Goal: Information Seeking & Learning: Learn about a topic

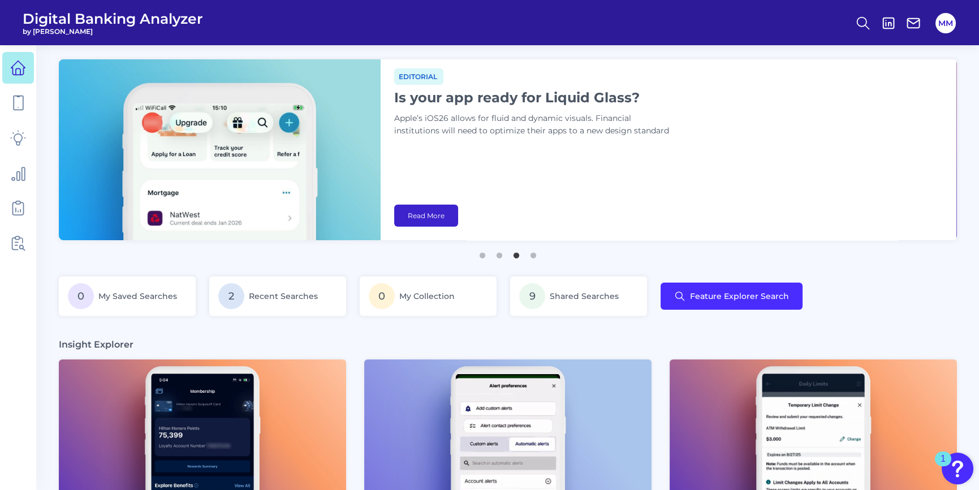
click at [416, 218] on link "Read More" at bounding box center [426, 216] width 64 height 22
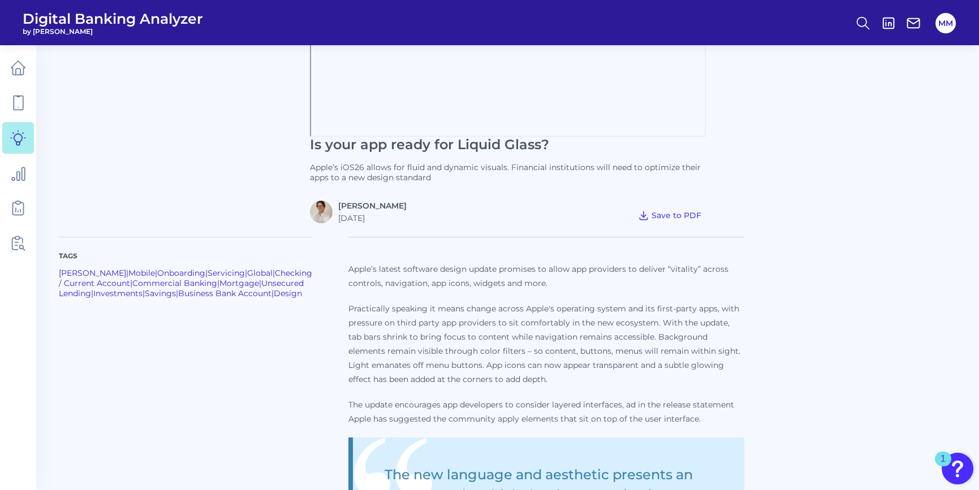
scroll to position [308, 0]
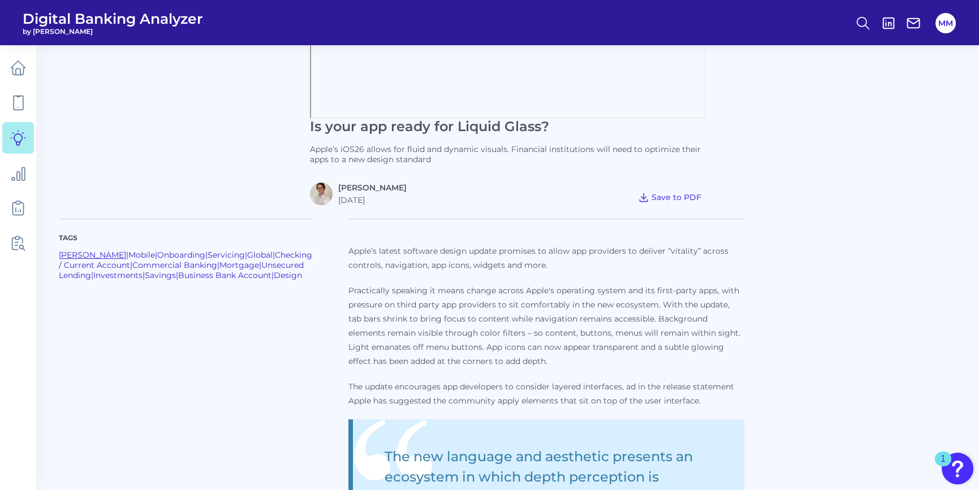
click at [64, 253] on link "[PERSON_NAME]" at bounding box center [92, 255] width 67 height 10
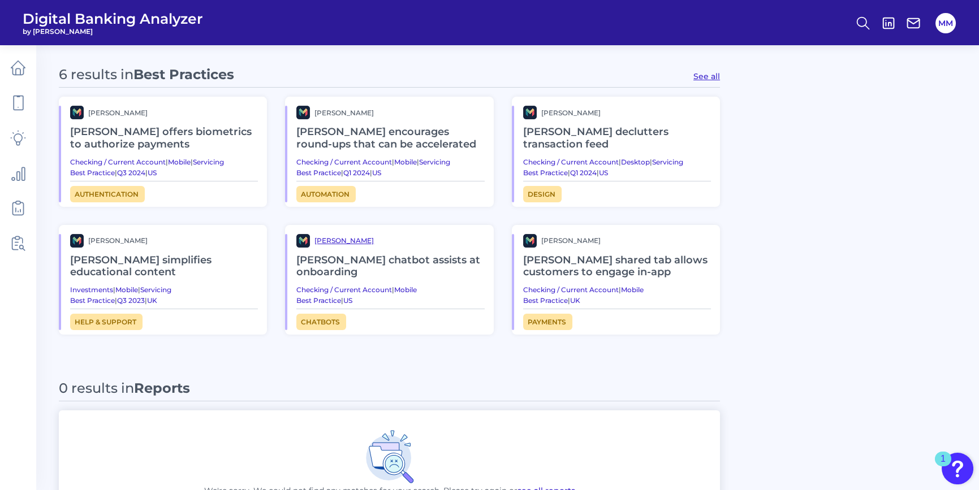
scroll to position [566, 0]
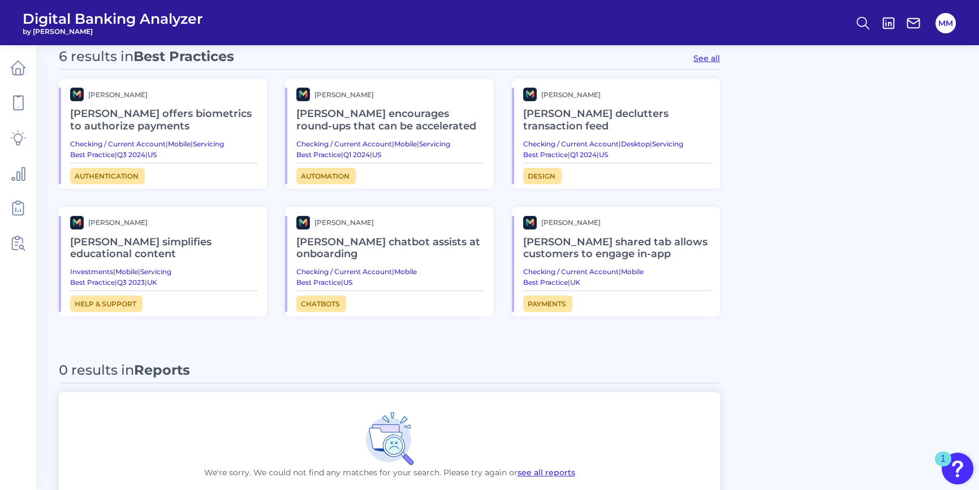
click at [345, 126] on h2 "[PERSON_NAME] encourages round-ups that can be accelerated" at bounding box center [390, 120] width 188 height 38
